Goal: Task Accomplishment & Management: Manage account settings

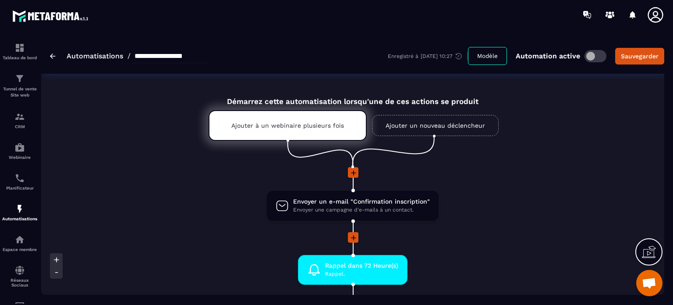
click at [521, 192] on li "Envoyer un e-mail "Confirmation inscription" Envoyer une campagne d'e-mails à u…" at bounding box center [352, 211] width 623 height 42
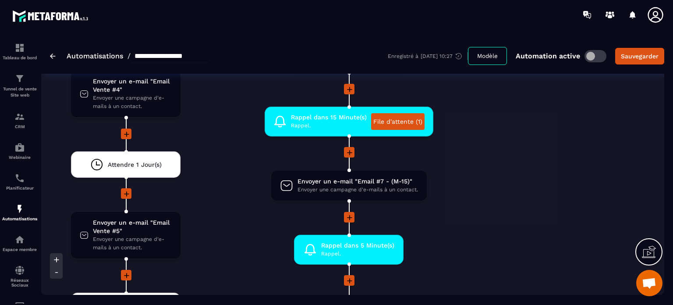
scroll to position [2261, 0]
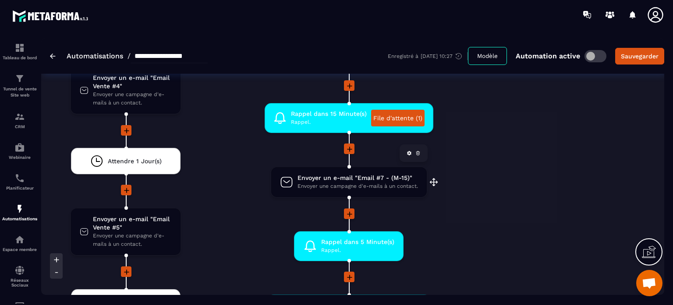
click at [340, 174] on span "Envoyer un e-mail "Email #7 - (M-15)"" at bounding box center [358, 178] width 121 height 8
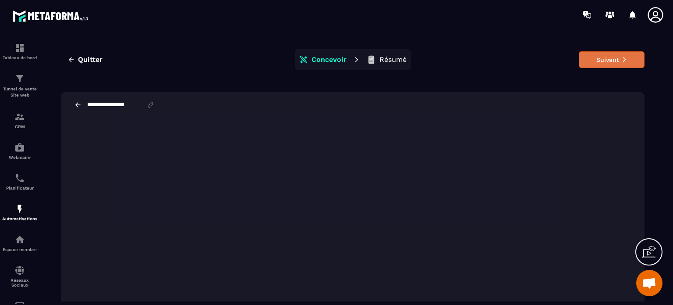
click at [596, 62] on button "Suivant" at bounding box center [612, 59] width 66 height 17
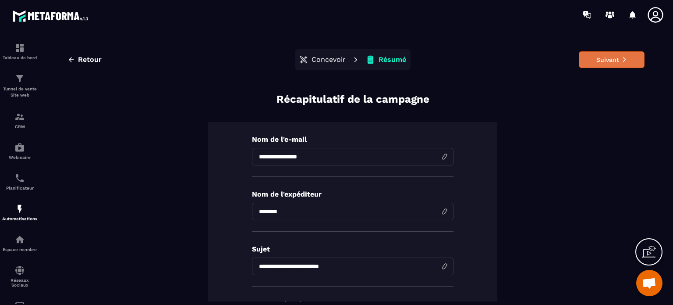
click at [611, 60] on button "Suivant" at bounding box center [612, 59] width 66 height 17
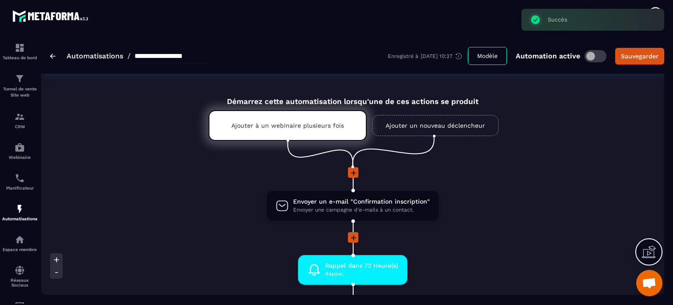
click at [510, 219] on li "Envoyer un e-mail "Confirmation inscription" Envoyer une campagne d'e-mails à u…" at bounding box center [352, 211] width 623 height 42
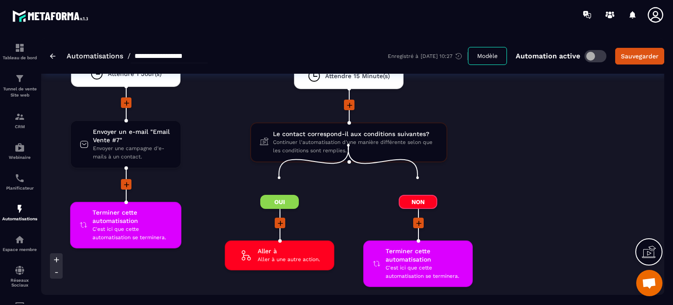
scroll to position [2630, 0]
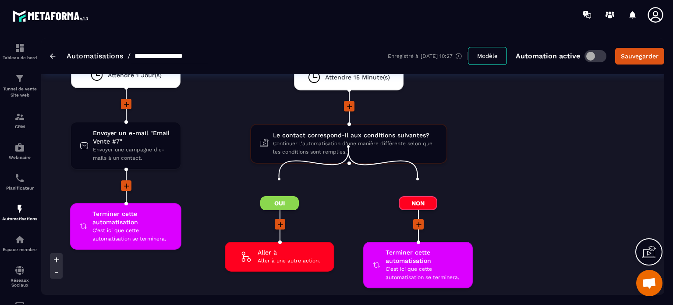
click at [323, 124] on div "Le contact correspond-il aux conditions suivantes? Continuer l'automatisation d…" at bounding box center [348, 144] width 197 height 40
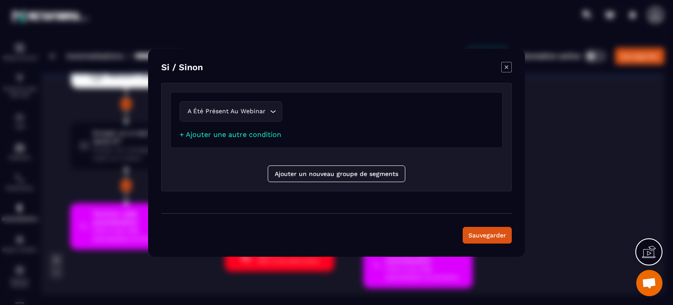
click at [504, 65] on icon "Modal window" at bounding box center [506, 67] width 11 height 11
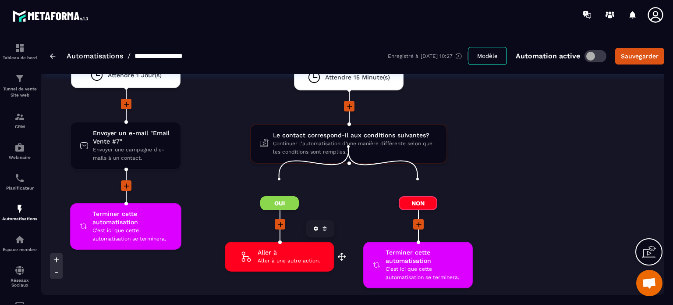
click at [275, 256] on span "Aller à une autre action." at bounding box center [289, 260] width 62 height 8
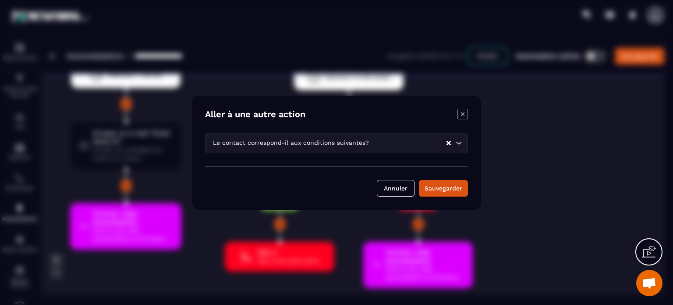
click at [461, 113] on icon "Modal window" at bounding box center [463, 114] width 11 height 11
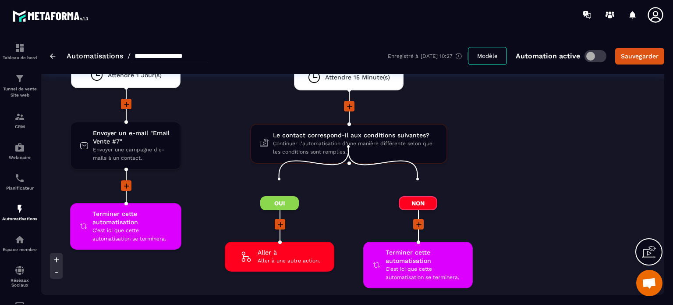
click at [486, 132] on li "Le contact correspond-il aux conditions suivantes? Continuer l'automatisation d…" at bounding box center [348, 216] width 277 height 185
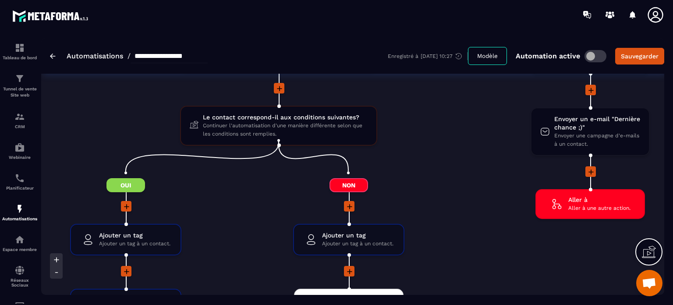
scroll to position [1525, 0]
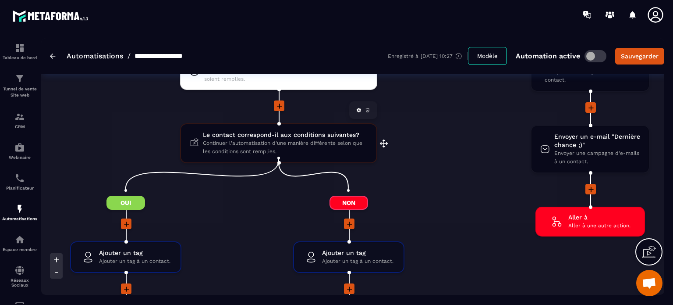
click at [301, 142] on span "Continuer l'automatisation d'une manière différente selon que les conditions so…" at bounding box center [285, 147] width 165 height 17
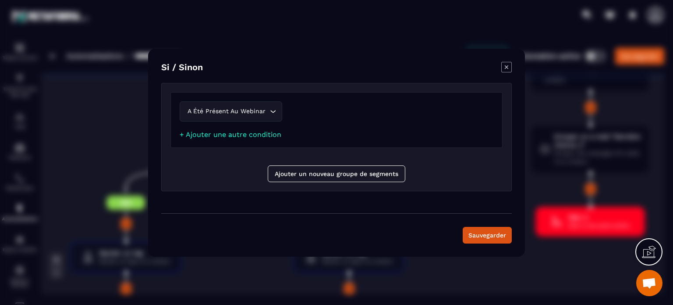
click at [508, 68] on icon "Modal window" at bounding box center [507, 67] width 4 height 4
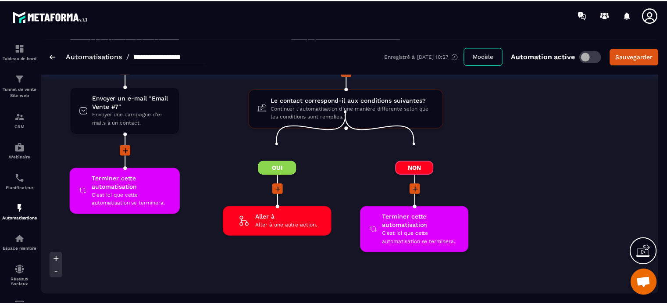
scroll to position [2647, 0]
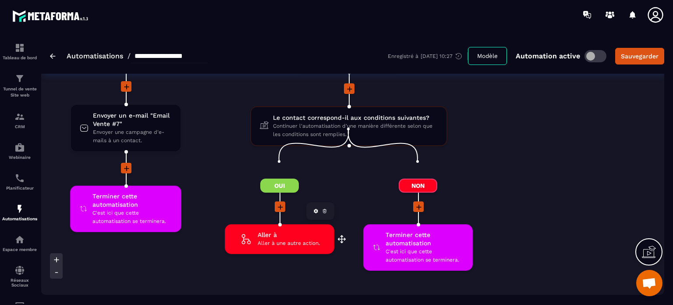
click at [246, 232] on icon at bounding box center [246, 239] width 14 height 14
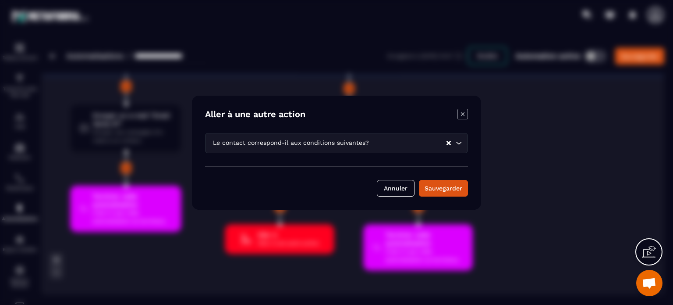
click at [220, 239] on div "Modal window" at bounding box center [336, 152] width 673 height 305
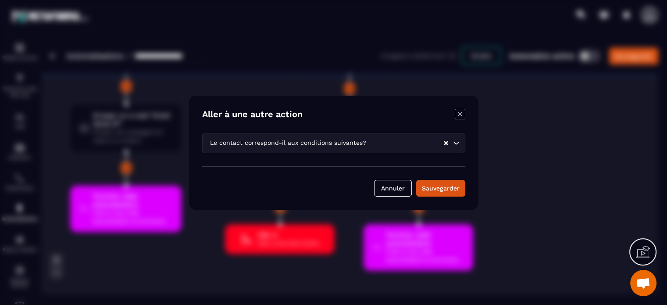
click at [273, 140] on div "Le contact correspond-il aux conditions suivantes?" at bounding box center [325, 143] width 237 height 10
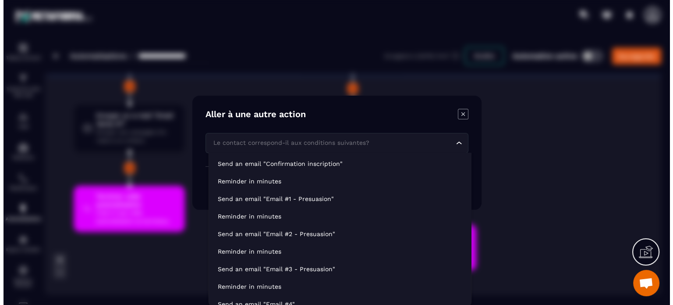
scroll to position [252, 0]
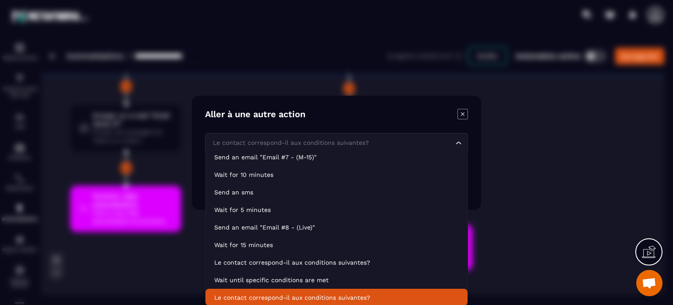
click at [463, 112] on icon "Modal window" at bounding box center [463, 114] width 11 height 11
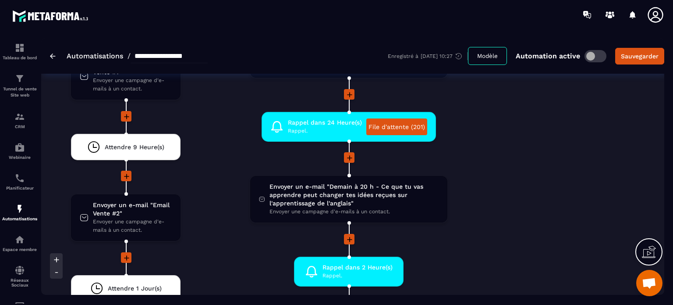
scroll to position [1823, 0]
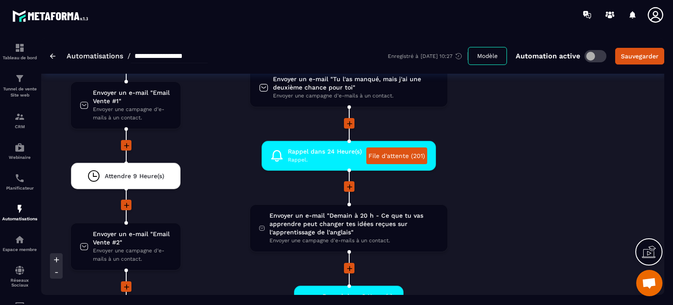
click at [218, 141] on li "Rappel dans 24 Heure(s) Rappel. File d'attente (201) drag-arrow" at bounding box center [348, 161] width 277 height 40
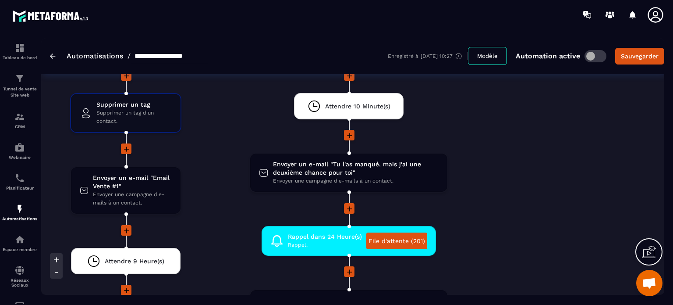
scroll to position [1788, 0]
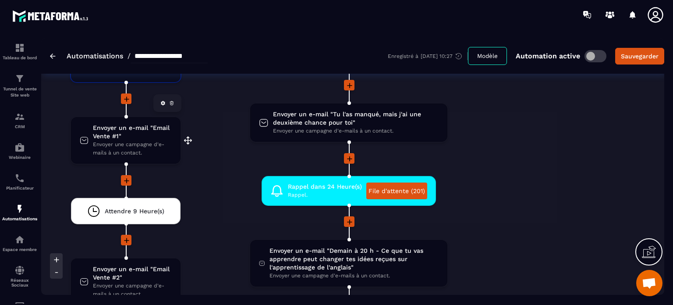
click at [137, 140] on span "Envoyer une campagne d'e-mails à un contact." at bounding box center [132, 148] width 79 height 17
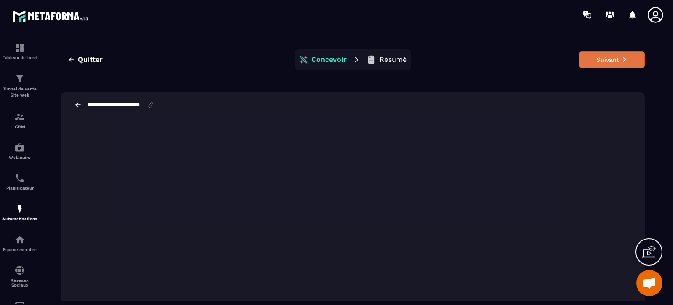
click at [602, 66] on button "Suivant" at bounding box center [612, 59] width 66 height 17
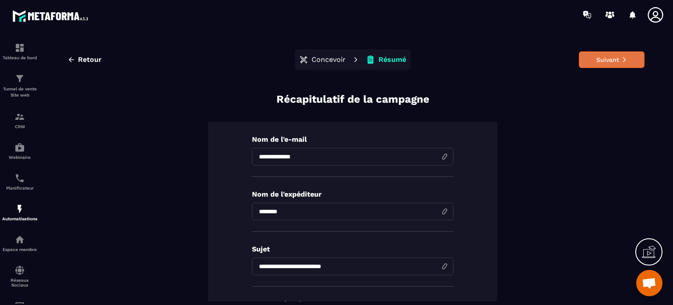
click at [603, 61] on button "Suivant" at bounding box center [612, 59] width 66 height 17
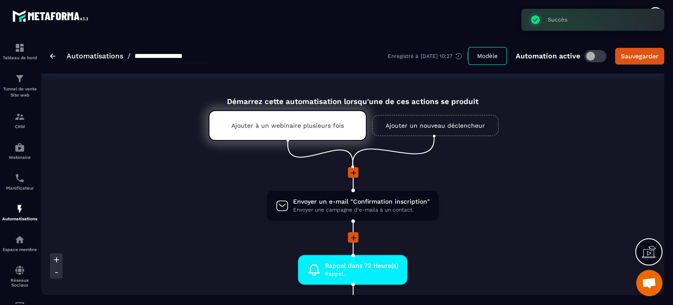
click at [198, 229] on li "Envoyer un e-mail "Confirmation inscription" Envoyer une campagne d'e-mails à u…" at bounding box center [352, 211] width 623 height 42
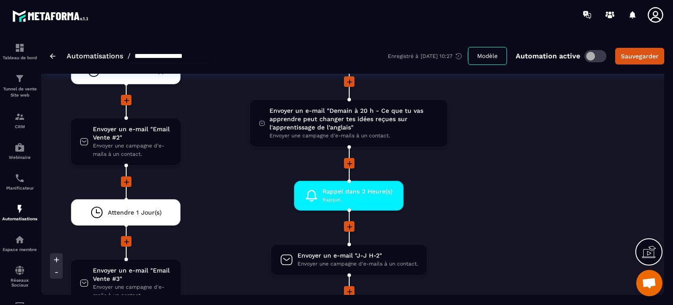
scroll to position [1928, 0]
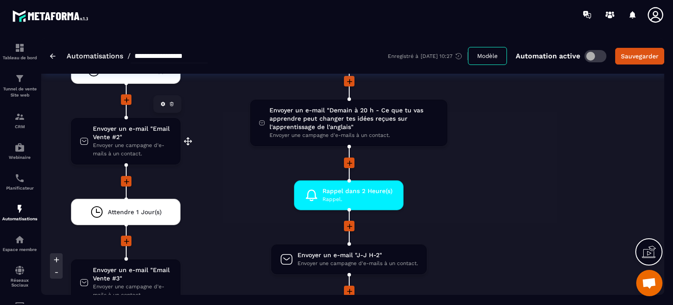
click at [133, 131] on span "Envoyer un e-mail "Email Vente #2"" at bounding box center [132, 132] width 79 height 17
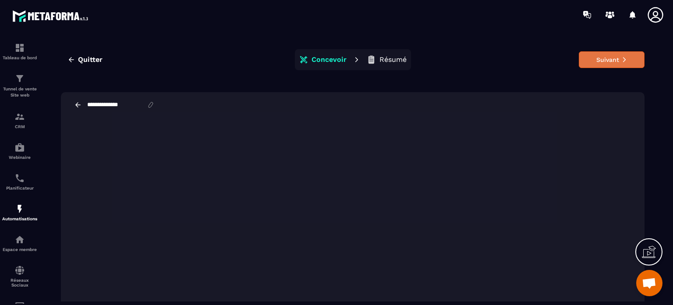
click at [582, 61] on button "Suivant" at bounding box center [612, 59] width 66 height 17
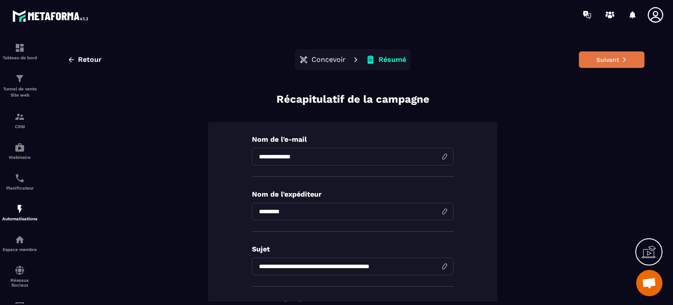
click at [583, 61] on button "Suivant" at bounding box center [612, 59] width 66 height 17
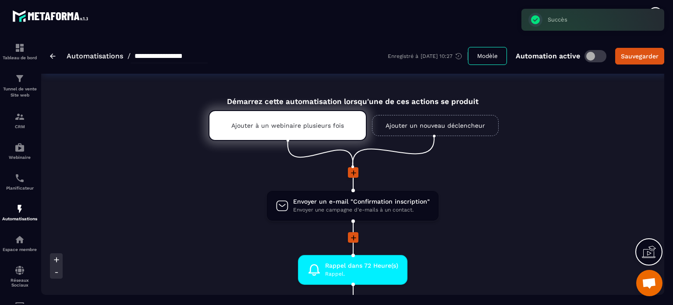
click at [237, 205] on li "Envoyer un e-mail "Confirmation inscription" Envoyer une campagne d'e-mails à u…" at bounding box center [352, 211] width 623 height 42
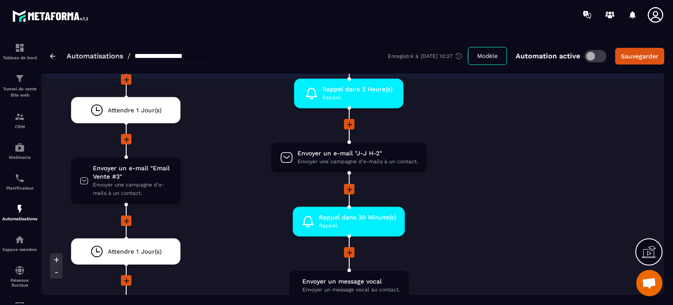
scroll to position [2051, 0]
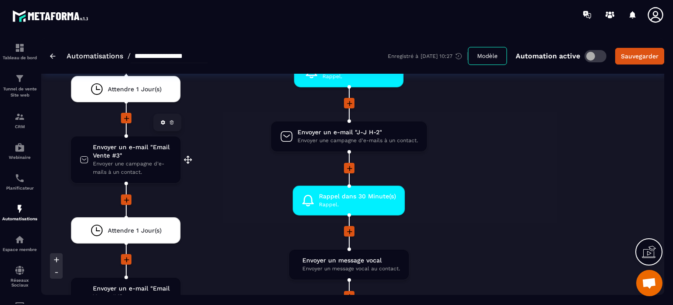
click at [129, 150] on span "Envoyer un e-mail "Email Vente #3"" at bounding box center [132, 151] width 79 height 17
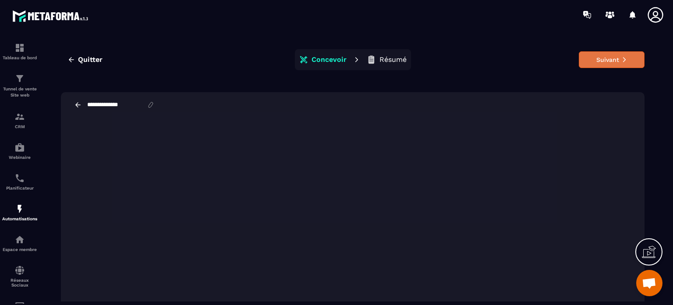
click at [614, 57] on button "Suivant" at bounding box center [612, 59] width 66 height 17
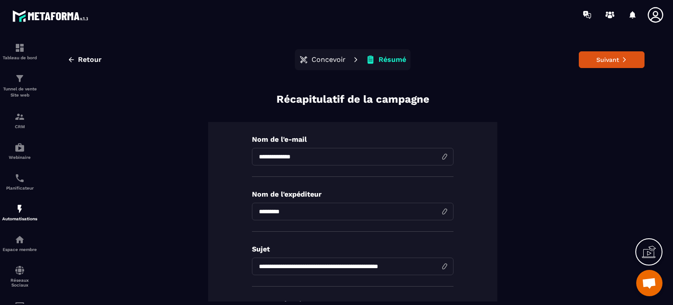
click at [614, 57] on button "Suivant" at bounding box center [612, 59] width 66 height 17
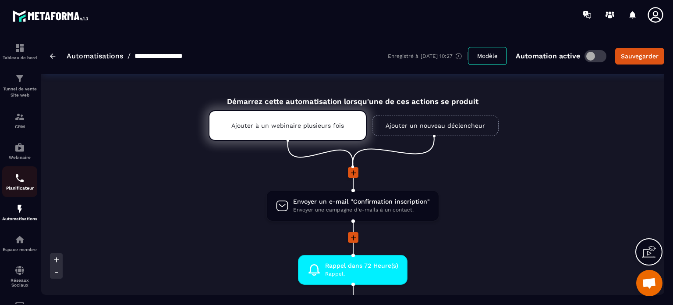
click at [23, 171] on link "Planificateur" at bounding box center [19, 181] width 35 height 31
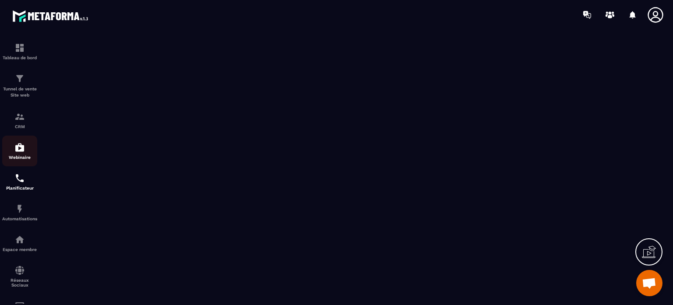
click at [23, 145] on img at bounding box center [19, 147] width 11 height 11
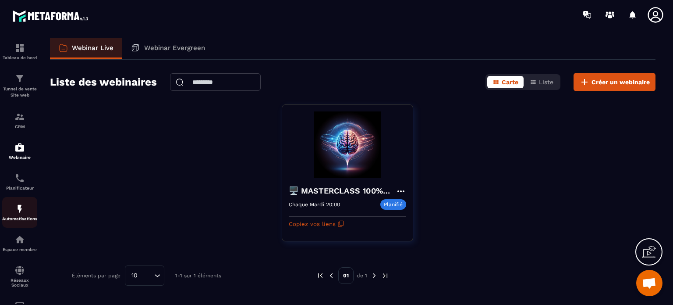
click at [7, 215] on div "Automatisations" at bounding box center [19, 212] width 35 height 18
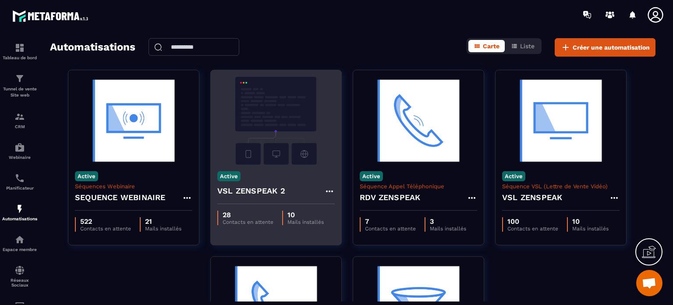
click at [296, 133] on img at bounding box center [275, 121] width 117 height 88
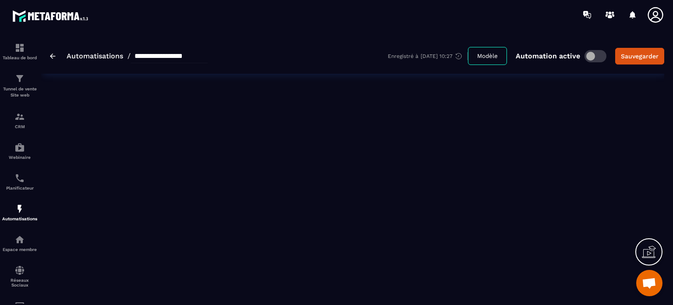
type input "**********"
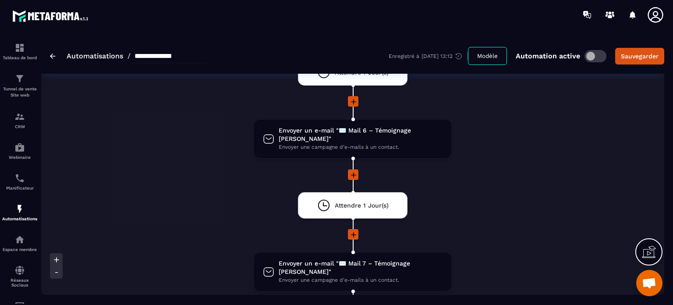
scroll to position [701, 0]
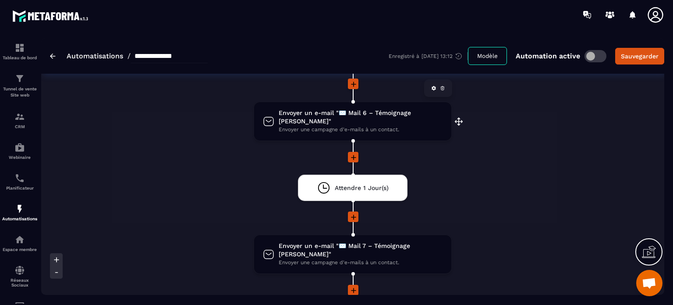
click at [363, 119] on span "Envoyer un e-mail "✉️ Mail 6 – Témoignage Stéphane"" at bounding box center [361, 117] width 164 height 17
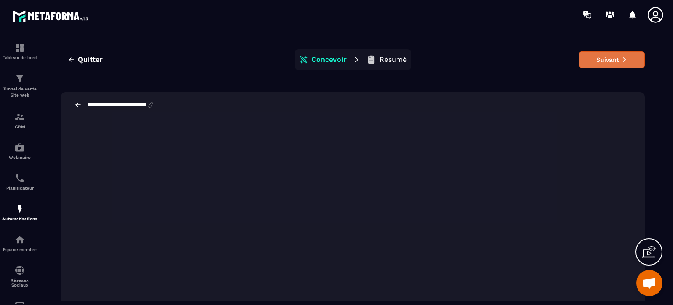
click at [621, 57] on icon at bounding box center [624, 60] width 6 height 6
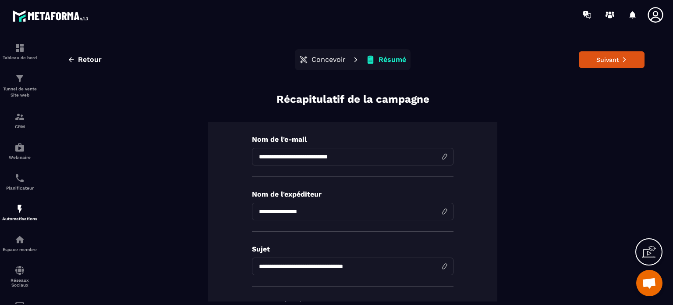
click at [621, 57] on icon at bounding box center [624, 60] width 6 height 6
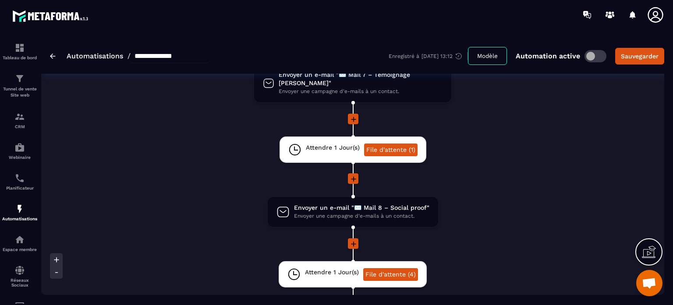
scroll to position [871, 0]
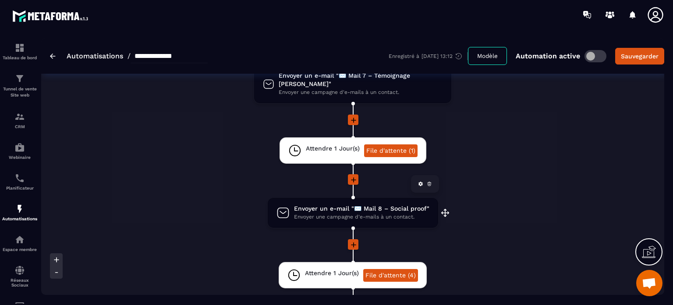
click at [369, 213] on span "Envoyer une campagne d'e-mails à un contact." at bounding box center [361, 217] width 135 height 8
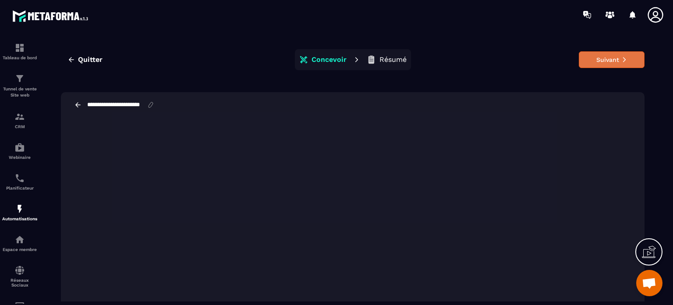
click at [626, 60] on button "Suivant" at bounding box center [612, 59] width 66 height 17
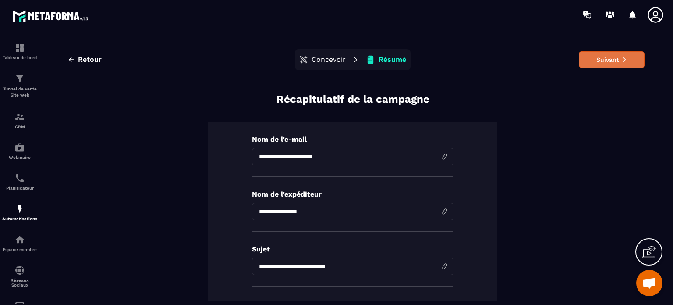
click at [624, 57] on button "Suivant" at bounding box center [612, 59] width 66 height 17
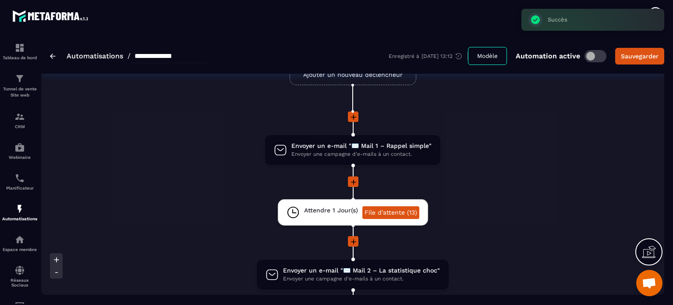
scroll to position [53, 0]
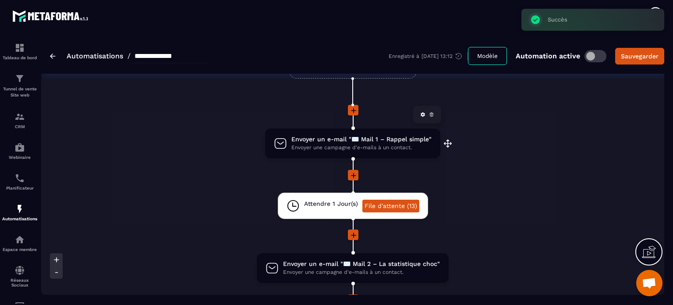
click at [373, 139] on span "Envoyer un e-mail "✉️ Mail 1 – Rappel simple"" at bounding box center [361, 139] width 140 height 8
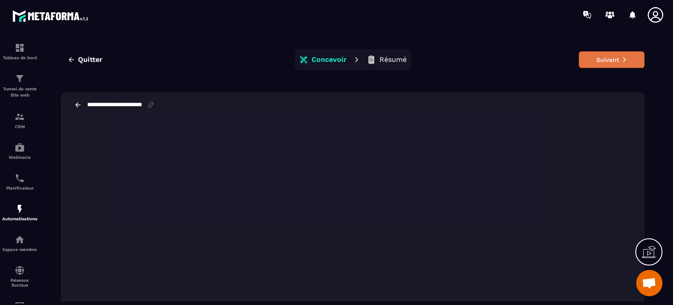
click at [602, 64] on button "Suivant" at bounding box center [612, 59] width 66 height 17
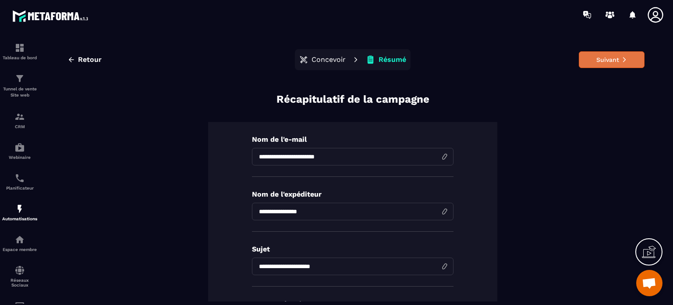
click at [621, 60] on icon at bounding box center [624, 60] width 6 height 6
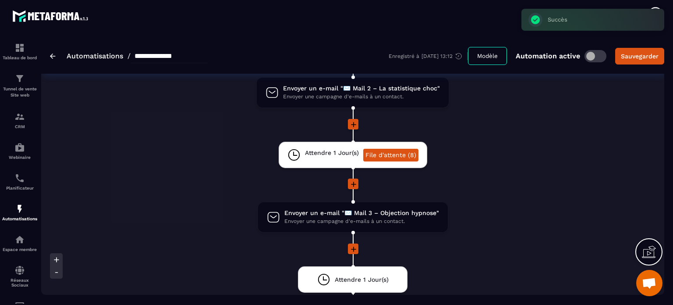
scroll to position [175, 0]
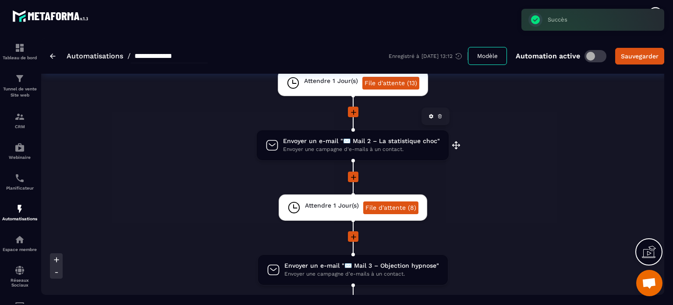
click at [362, 150] on span "Envoyer une campagne d'e-mails à un contact." at bounding box center [361, 149] width 157 height 8
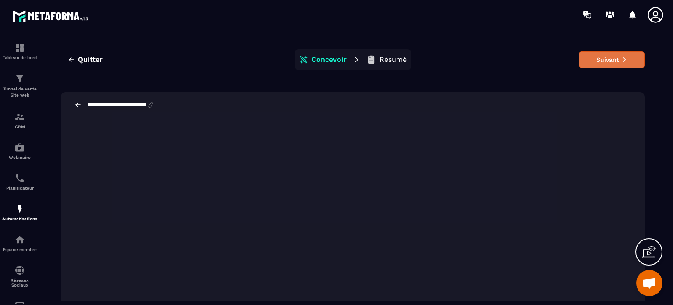
click at [621, 52] on button "Suivant" at bounding box center [612, 59] width 66 height 17
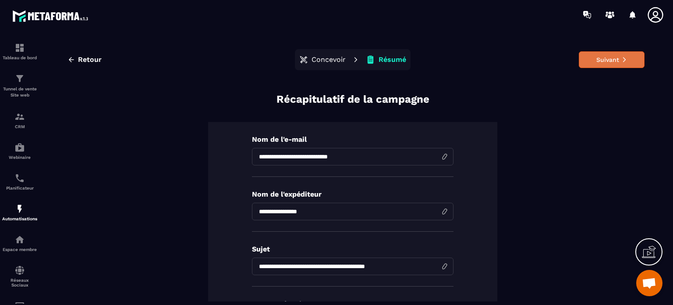
click at [619, 55] on button "Suivant" at bounding box center [612, 59] width 66 height 17
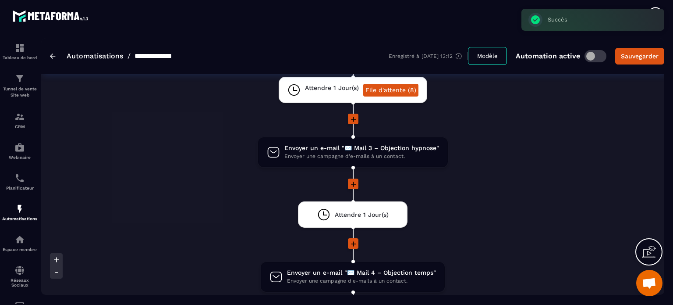
scroll to position [316, 0]
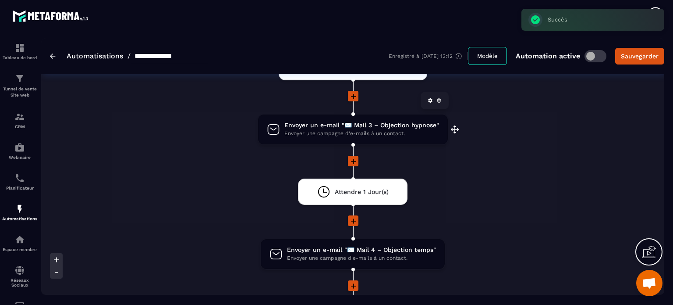
click at [408, 134] on span "Envoyer une campagne d'e-mails à un contact." at bounding box center [361, 133] width 155 height 8
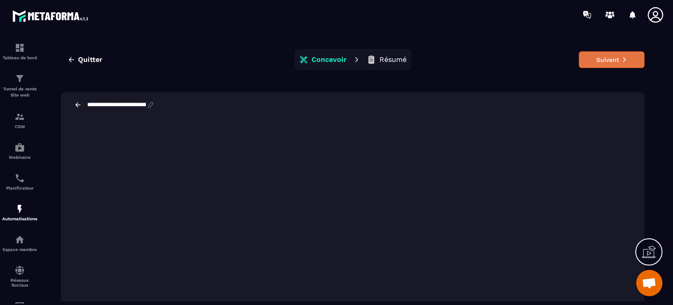
click at [632, 59] on button "Suivant" at bounding box center [612, 59] width 66 height 17
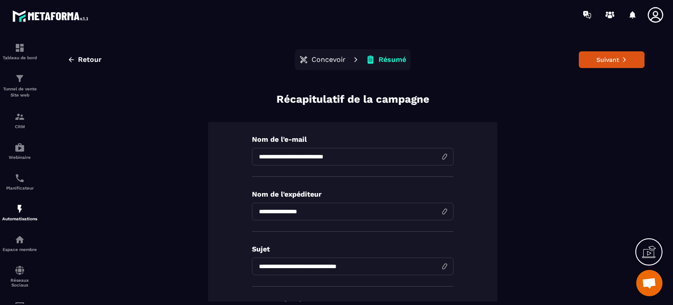
click at [632, 59] on button "Suivant" at bounding box center [612, 59] width 66 height 17
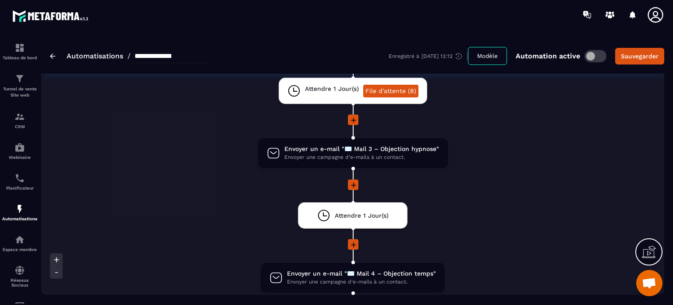
scroll to position [307, 0]
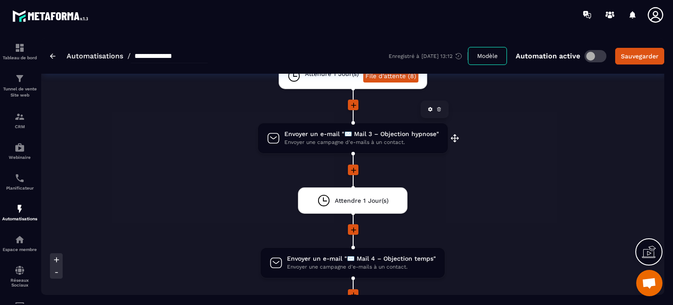
click at [364, 138] on span "Envoyer une campagne d'e-mails à un contact." at bounding box center [361, 142] width 155 height 8
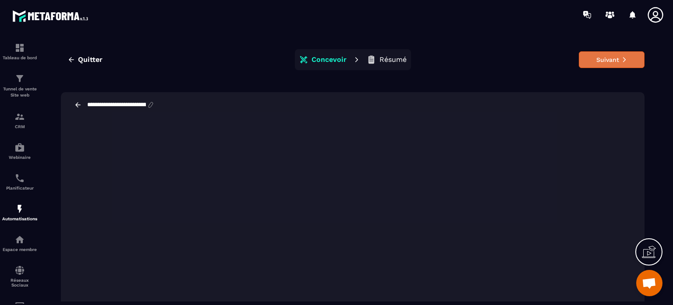
click at [603, 60] on button "Suivant" at bounding box center [612, 59] width 66 height 17
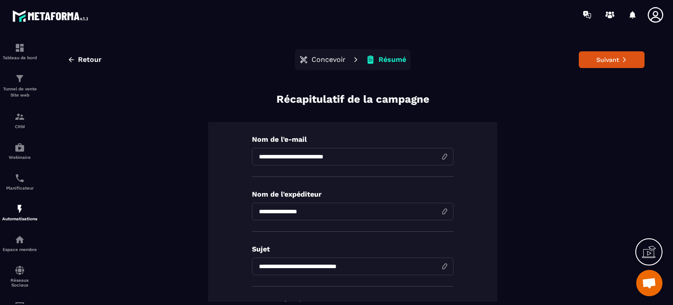
click at [603, 60] on button "Suivant" at bounding box center [612, 59] width 66 height 17
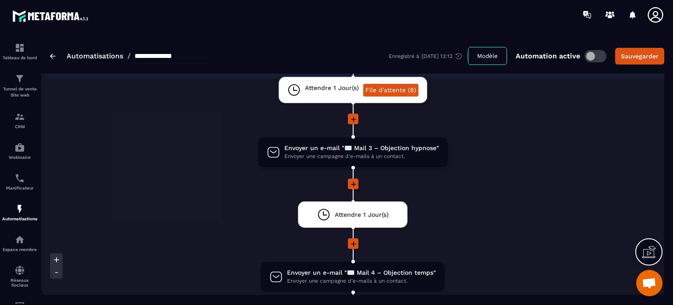
scroll to position [351, 0]
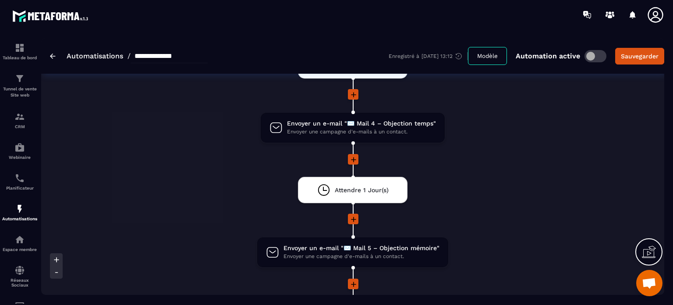
scroll to position [508, 0]
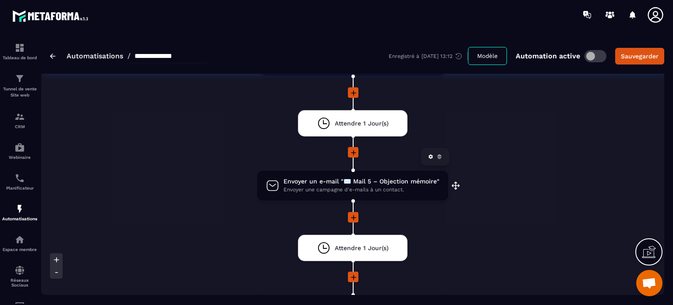
click at [380, 178] on span "Envoyer un e-mail "✉️ Mail 5 – Objection mémoire"" at bounding box center [362, 181] width 156 height 8
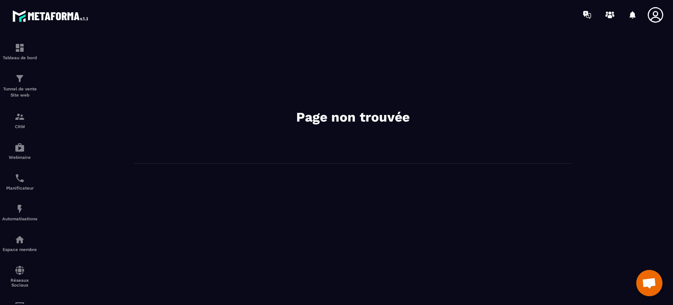
click at [651, 15] on icon at bounding box center [656, 15] width 18 height 18
